Goal: Find specific page/section: Find specific page/section

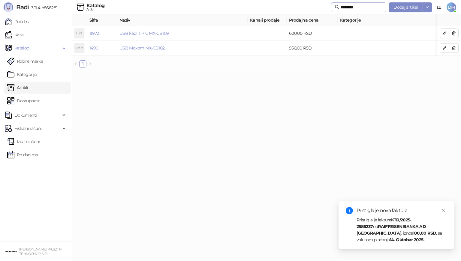
click at [357, 4] on span "********" at bounding box center [358, 7] width 55 height 10
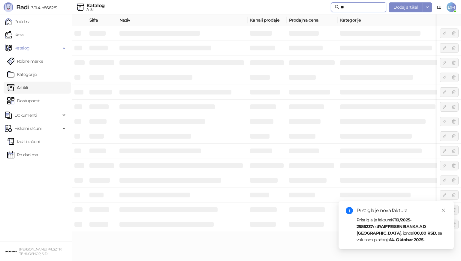
type input "*"
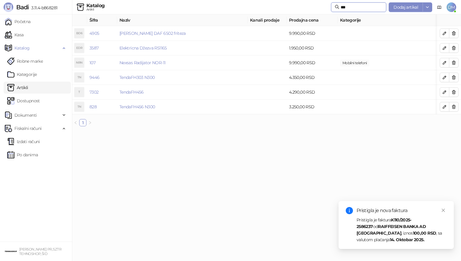
type input "***"
click at [443, 211] on icon "close" at bounding box center [443, 210] width 4 height 4
